Goal: Navigation & Orientation: Go to known website

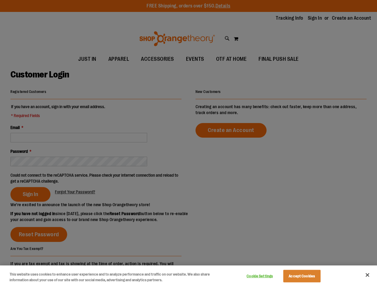
click at [188, 143] on div at bounding box center [188, 143] width 377 height 286
click at [267, 276] on button "Cookie Settings" at bounding box center [259, 276] width 37 height 12
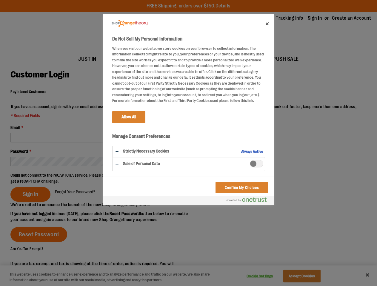
click at [309, 276] on div at bounding box center [188, 143] width 377 height 286
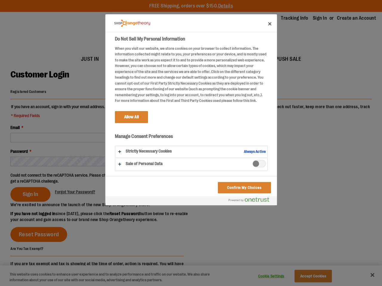
click at [367, 275] on div at bounding box center [191, 143] width 382 height 286
